Goal: Browse casually: Explore the website without a specific task or goal

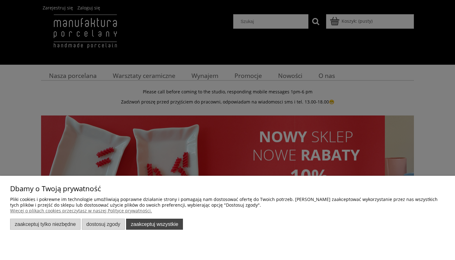
click at [154, 227] on button "Zaakceptuj wszystkie" at bounding box center [154, 224] width 57 height 11
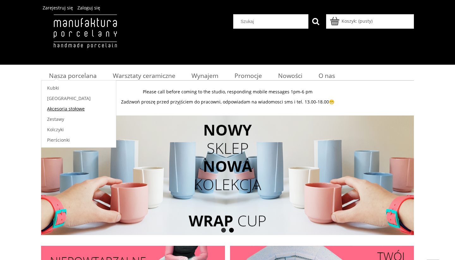
click at [71, 109] on span "Akcesoria stołowe" at bounding box center [66, 109] width 38 height 6
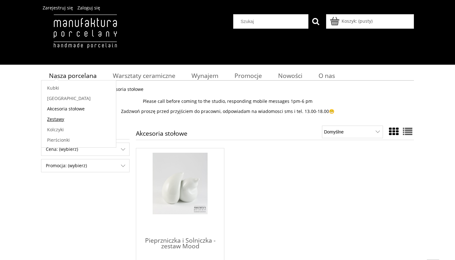
click at [57, 120] on span "Zestawy" at bounding box center [55, 119] width 17 height 6
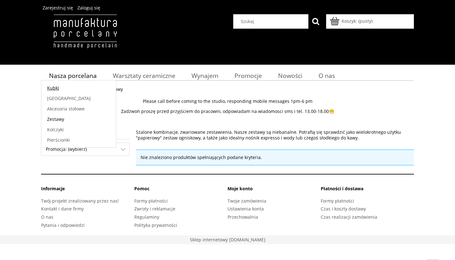
click at [59, 89] on link "Kubki" at bounding box center [78, 88] width 74 height 10
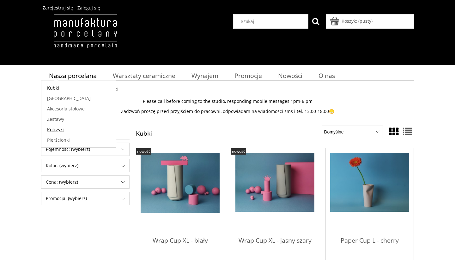
click at [65, 131] on link "Kolczyki" at bounding box center [78, 129] width 74 height 10
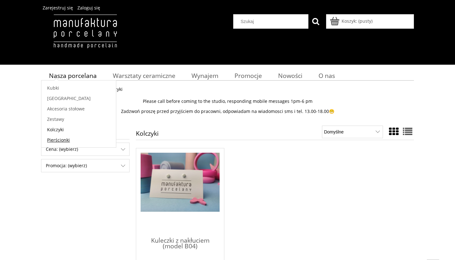
click at [73, 143] on link "Pierścionki" at bounding box center [78, 140] width 74 height 10
